Goal: Register for event/course

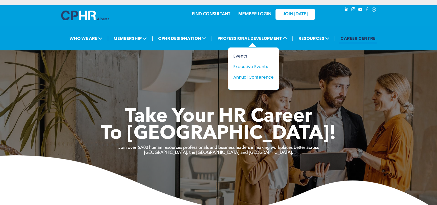
click at [245, 57] on div "Events" at bounding box center [251, 56] width 36 height 7
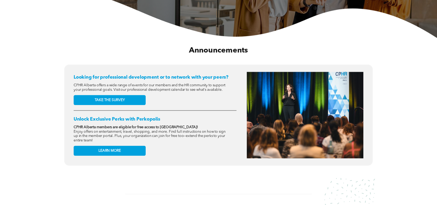
scroll to position [185, 0]
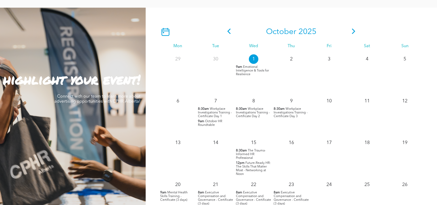
scroll to position [527, 0]
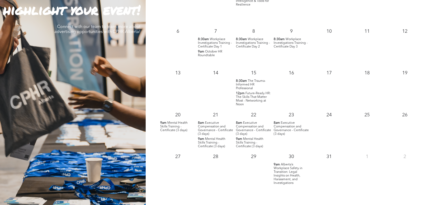
click at [293, 176] on span "Alberta’s Workplace Safety in Transition: Legal Insights on Health, Harassment,…" at bounding box center [287, 174] width 29 height 22
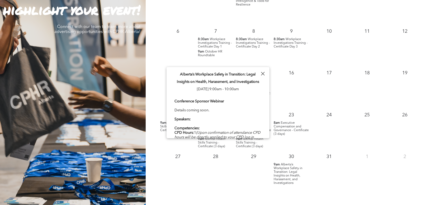
scroll to position [18, 0]
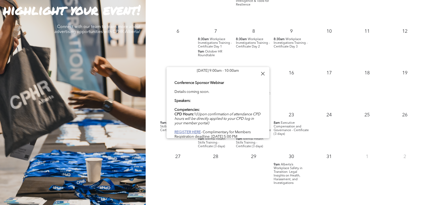
click at [194, 130] on b "REGISTER HERE" at bounding box center [187, 132] width 26 height 4
